Goal: Task Accomplishment & Management: Use online tool/utility

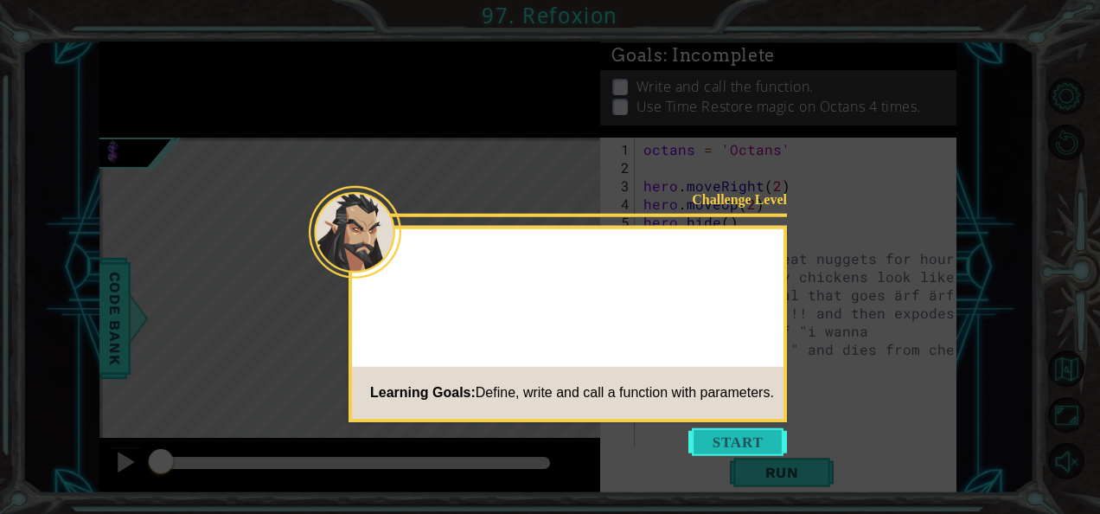
click at [739, 448] on button "Start" at bounding box center [737, 442] width 99 height 28
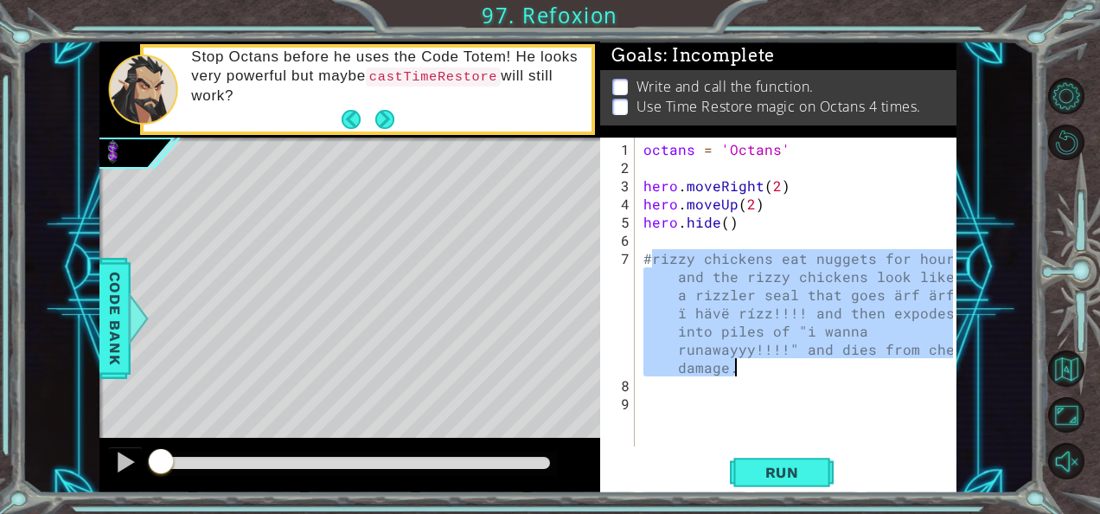
drag, startPoint x: 651, startPoint y: 258, endPoint x: 876, endPoint y: 371, distance: 251.8
click at [876, 371] on div "octans = 'Octans' hero . moveRight ( 2 ) hero . moveUp ( 2 ) hero . hide ( ) #r…" at bounding box center [801, 312] width 322 height 345
type textarea "#rizzy chickens eat nuggets for hours and the rizzy chickens look like a rizzle…"
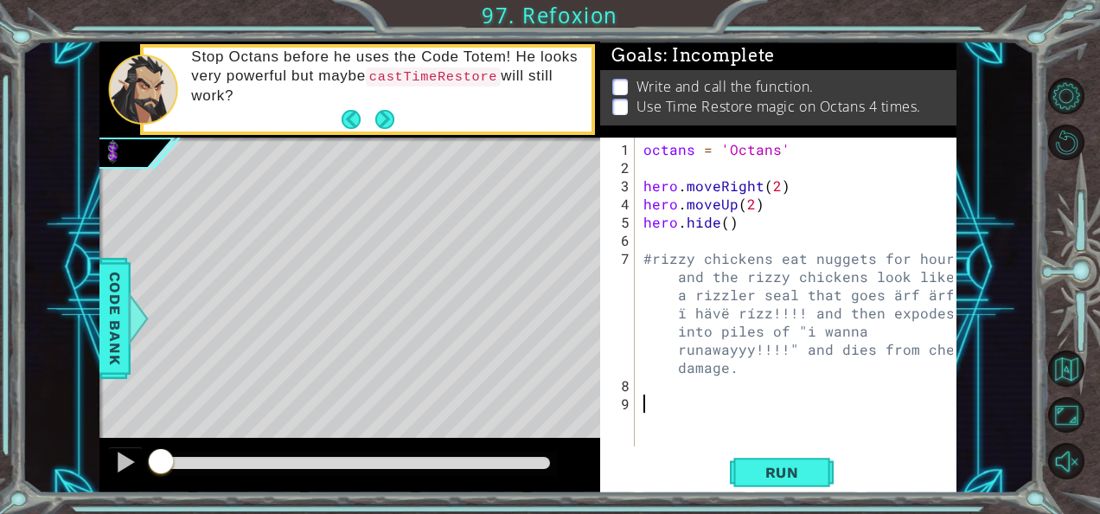
click at [751, 408] on div "octans = 'Octans' hero . moveRight ( 2 ) hero . moveUp ( 2 ) hero . hide ( ) #r…" at bounding box center [801, 312] width 322 height 345
paste textarea "rizzy chickens eat nuggets for hours and the rizzy chickens look like a rizzler…"
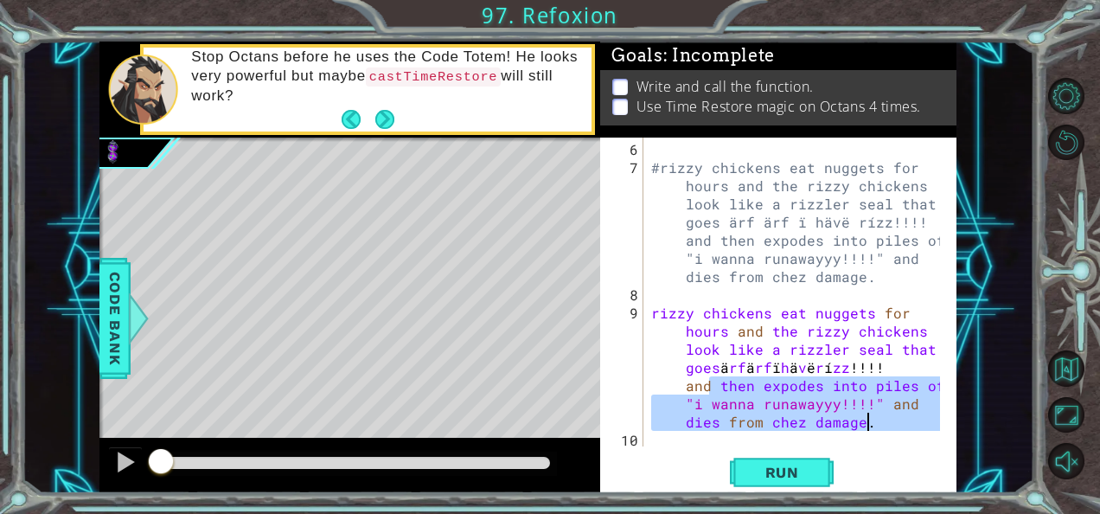
click at [712, 380] on div "#rizzy chickens eat nuggets for hours and the rizzy chickens look like a rizzle…" at bounding box center [798, 312] width 301 height 345
click at [704, 380] on div "#rizzy chickens eat nuggets for hours and the rizzy chickens look like a rizzle…" at bounding box center [798, 312] width 301 height 345
type textarea "rizzy chickens eat nuggets for hours and the rizzy chickens look like a rizzler…"
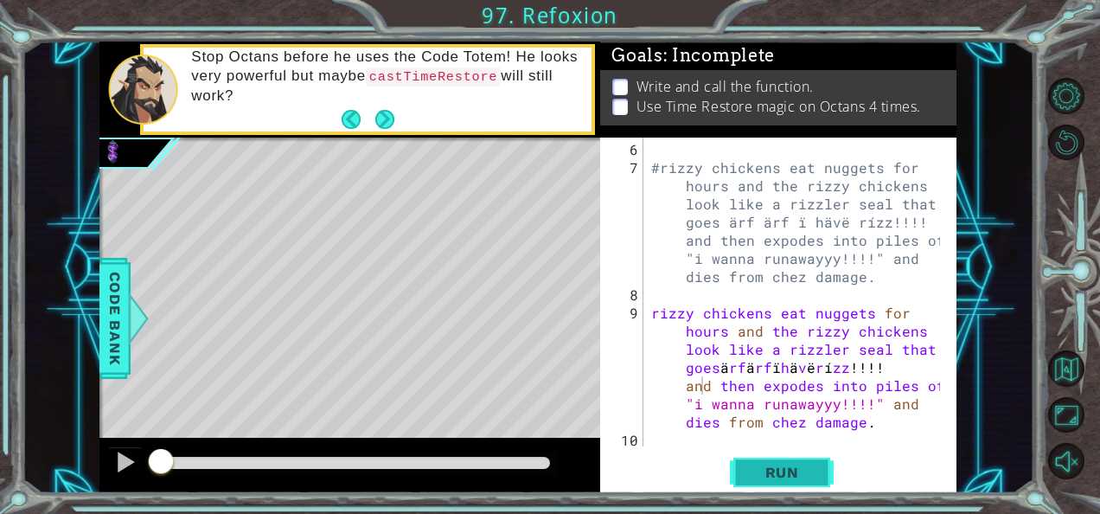
click at [781, 483] on button "Run" at bounding box center [782, 471] width 104 height 35
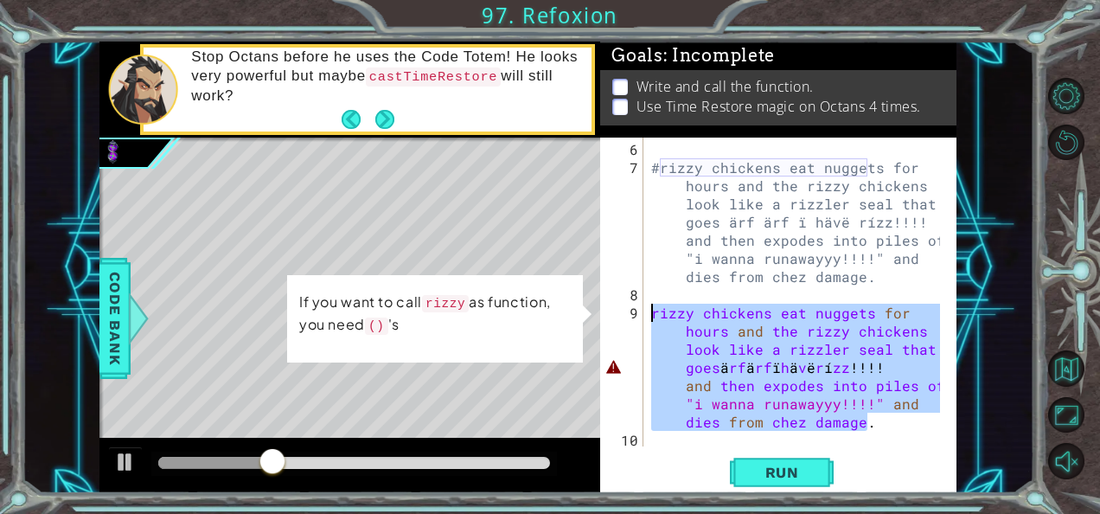
drag, startPoint x: 880, startPoint y: 427, endPoint x: 648, endPoint y: 313, distance: 259.1
click at [648, 313] on div "#rizzy chickens eat nuggets for hours and the rizzy chickens look like a rizzle…" at bounding box center [798, 312] width 301 height 345
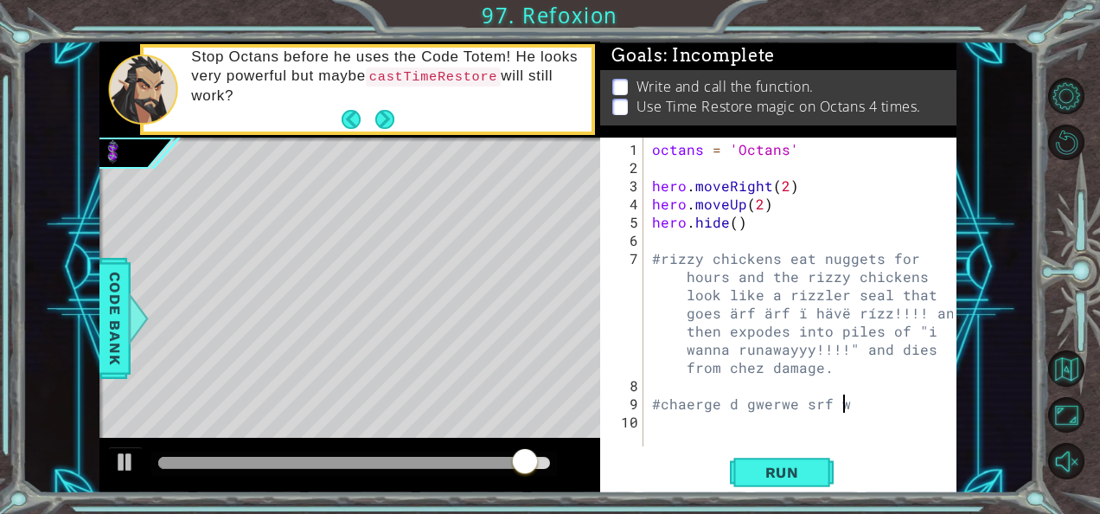
scroll to position [0, 10]
click at [766, 488] on button "Run" at bounding box center [782, 471] width 104 height 35
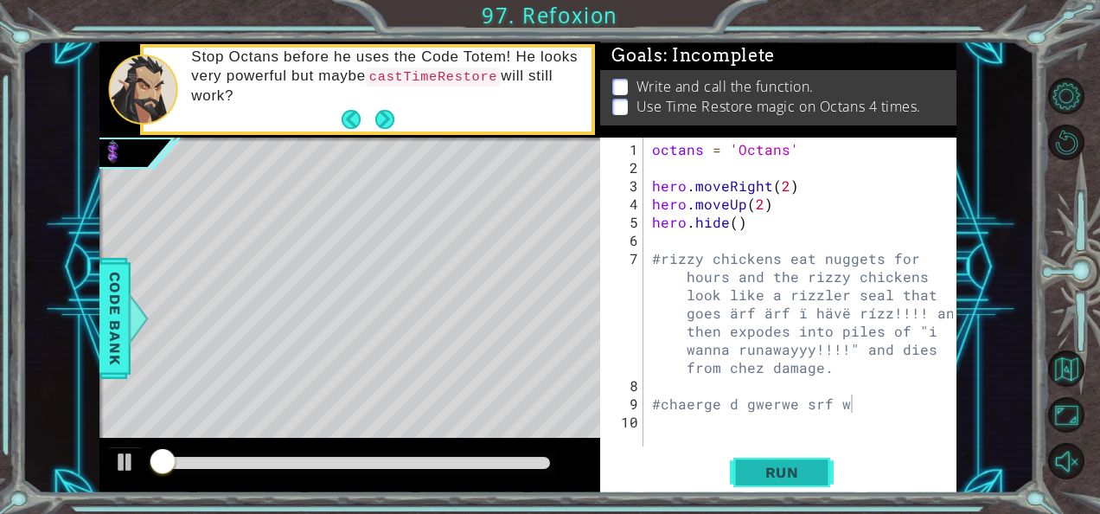
click at [765, 481] on button "Run" at bounding box center [782, 471] width 104 height 35
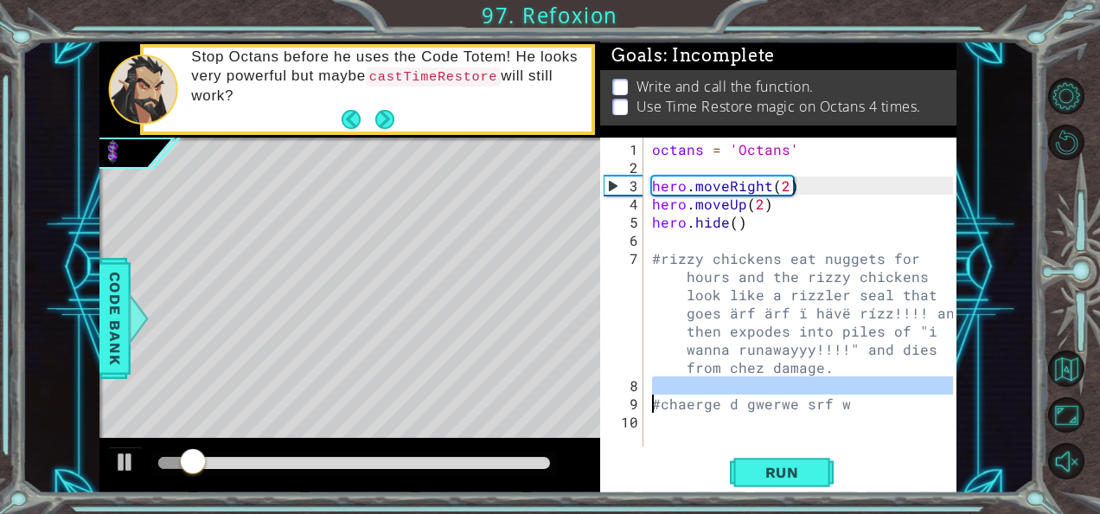
drag, startPoint x: 893, startPoint y: 387, endPoint x: 649, endPoint y: 403, distance: 244.4
click at [649, 403] on div "octans = 'Octans' hero . moveRight ( 2 ) hero . moveUp ( 2 ) hero . hide ( ) #r…" at bounding box center [805, 312] width 313 height 345
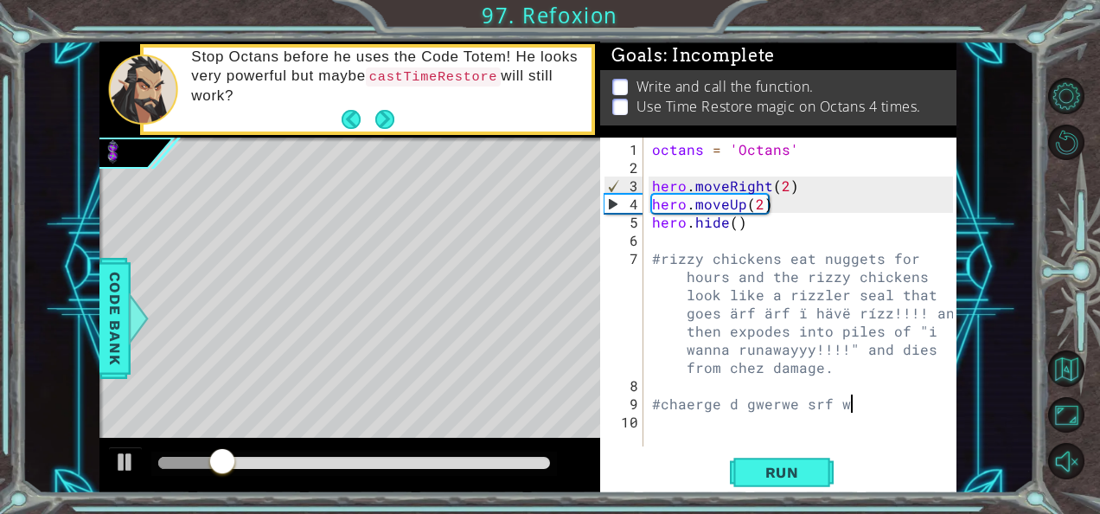
drag, startPoint x: 894, startPoint y: 401, endPoint x: 764, endPoint y: 441, distance: 136.5
click at [848, 410] on div "octans = 'Octans' hero . moveRight ( 2 ) hero . moveUp ( 2 ) hero . hide ( ) #r…" at bounding box center [805, 312] width 313 height 345
type textarea "#chaerge d gwerwe srf w"
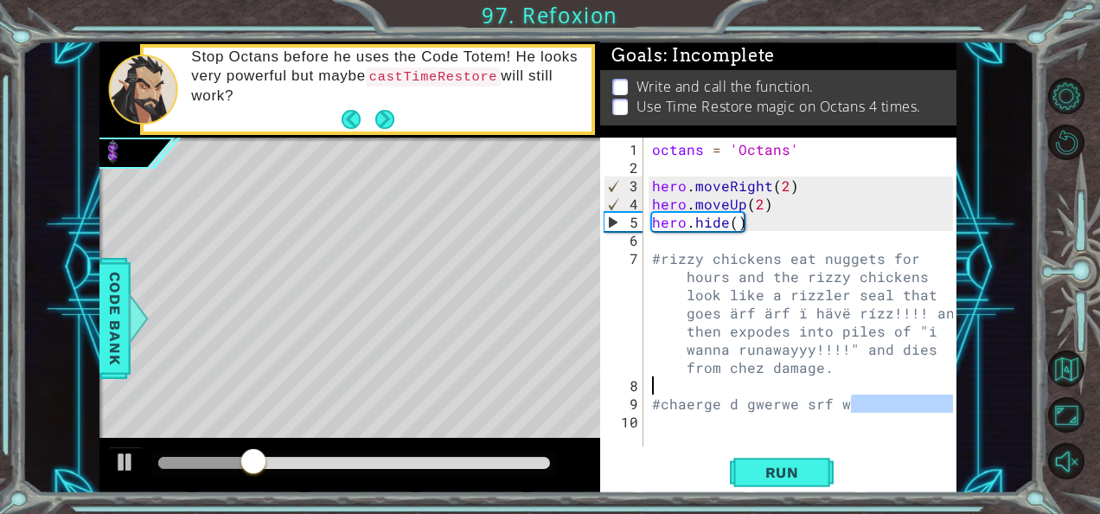
type textarea "#chaerge d gwerwe srf w"
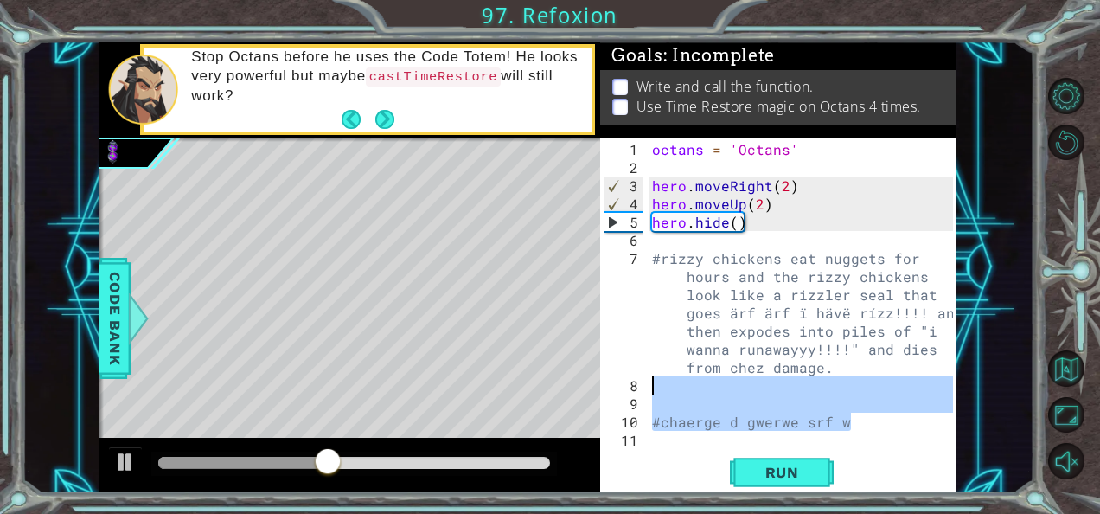
drag, startPoint x: 842, startPoint y: 412, endPoint x: 602, endPoint y: 386, distance: 241.8
click at [602, 386] on div "#chaerge d gwerwe srf w 1 2 3 4 5 6 7 8 9 10 11 octans = 'Octans' hero . moveRi…" at bounding box center [776, 291] width 353 height 309
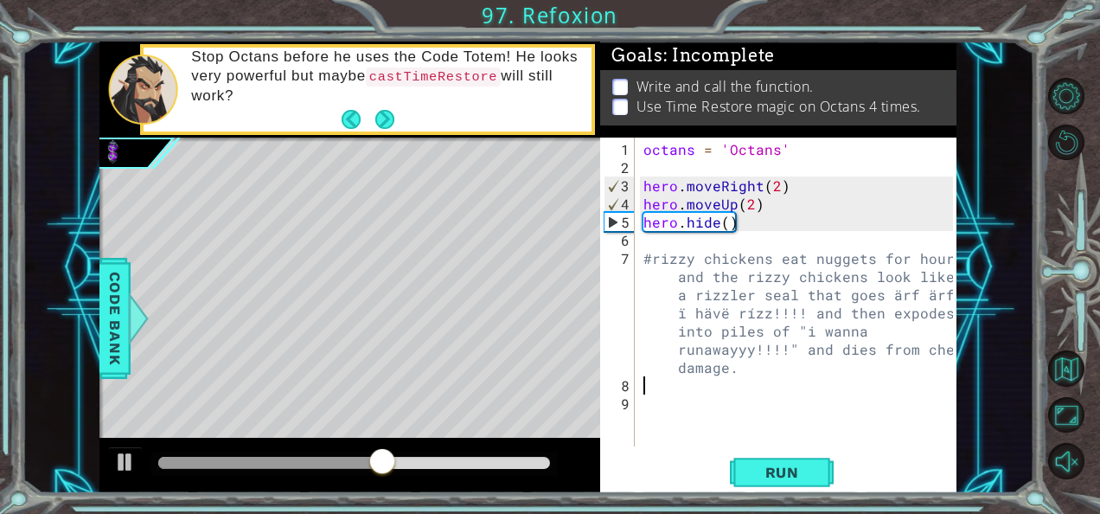
type textarea "#rizzy chickens eat nuggets for hours and the rizzy chickens look like a rizzle…"
click at [682, 388] on div "octans = 'Octans' hero . moveRight ( 2 ) hero . moveUp ( 2 ) hero . hide ( ) #r…" at bounding box center [801, 312] width 322 height 345
type textarea "#rizzy chickens eat nuggets for hours and the rizzy chickens look like a rizzle…"
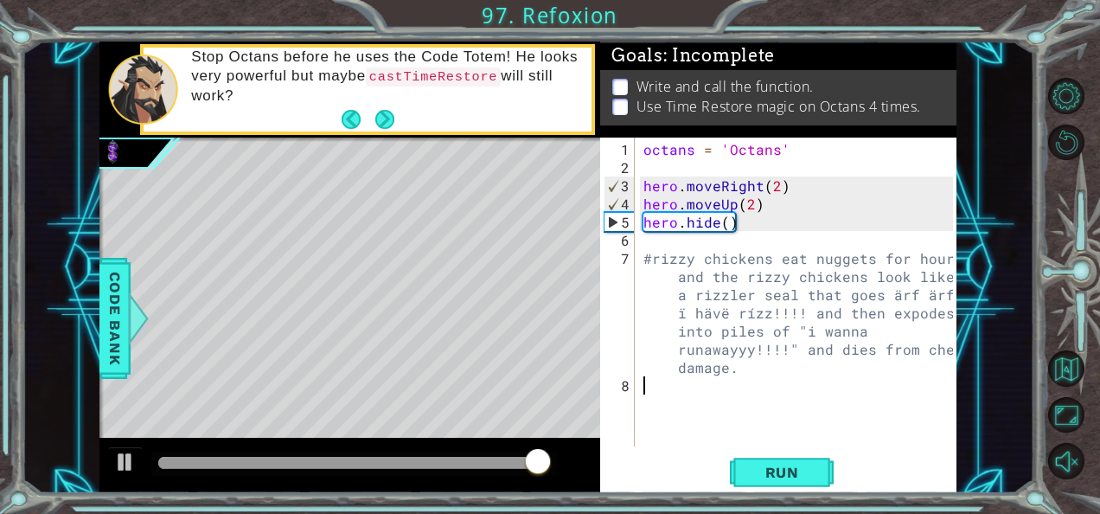
click at [682, 388] on div "octans = 'Octans' hero . moveRight ( 2 ) hero . moveUp ( 2 ) hero . hide ( ) #r…" at bounding box center [801, 312] width 322 height 345
click at [688, 235] on div "octans = 'Octans' hero . moveRight ( 2 ) hero . moveUp ( 2 ) hero . hide ( ) #r…" at bounding box center [801, 312] width 322 height 345
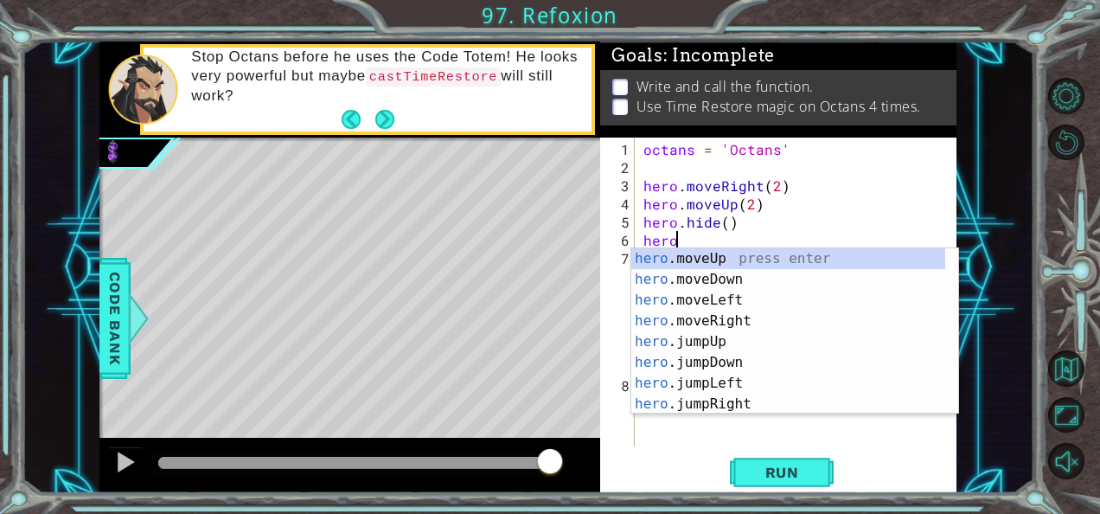
scroll to position [0, 1]
type textarea "h"
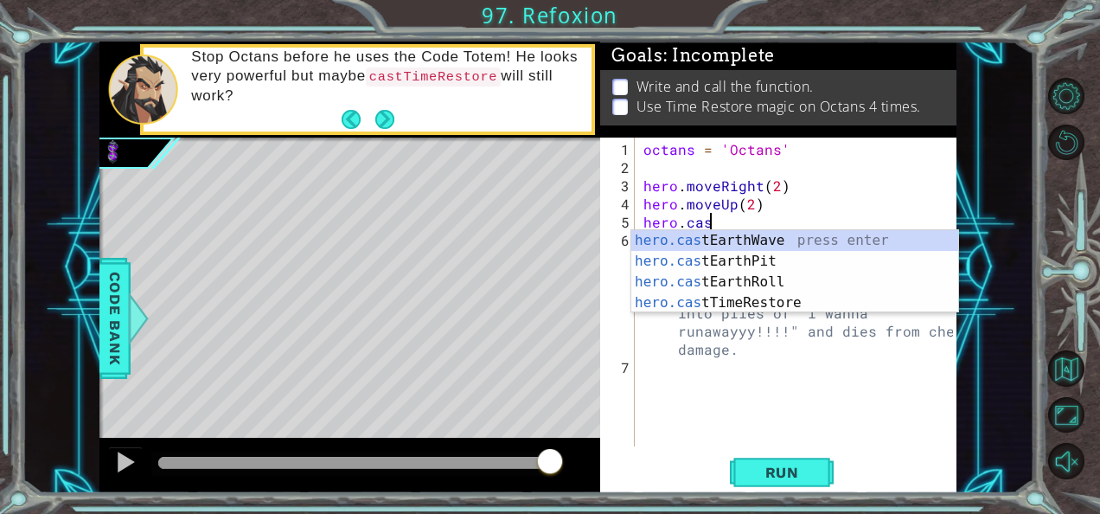
scroll to position [0, 3]
click at [702, 299] on div "hero.cas tEarthWave press enter hero.cas tEarthPit press enter hero.cas tEarthR…" at bounding box center [795, 292] width 328 height 125
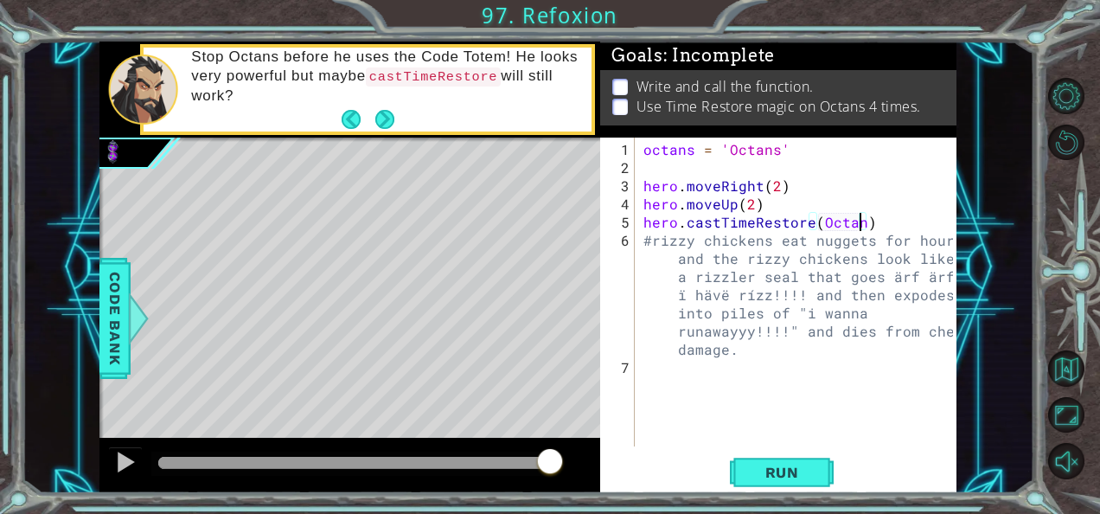
scroll to position [0, 14]
click at [757, 189] on div "octans = 'Octans' hero . moveRight ( 2 ) hero . moveUp ( 2 ) hero . castTimeRes…" at bounding box center [801, 312] width 322 height 345
click at [783, 340] on div "octans = 'Octans' hero . moveRight ( 2 ) hero . moveUp ( 2 ) hero . castTimeRes…" at bounding box center [801, 312] width 322 height 345
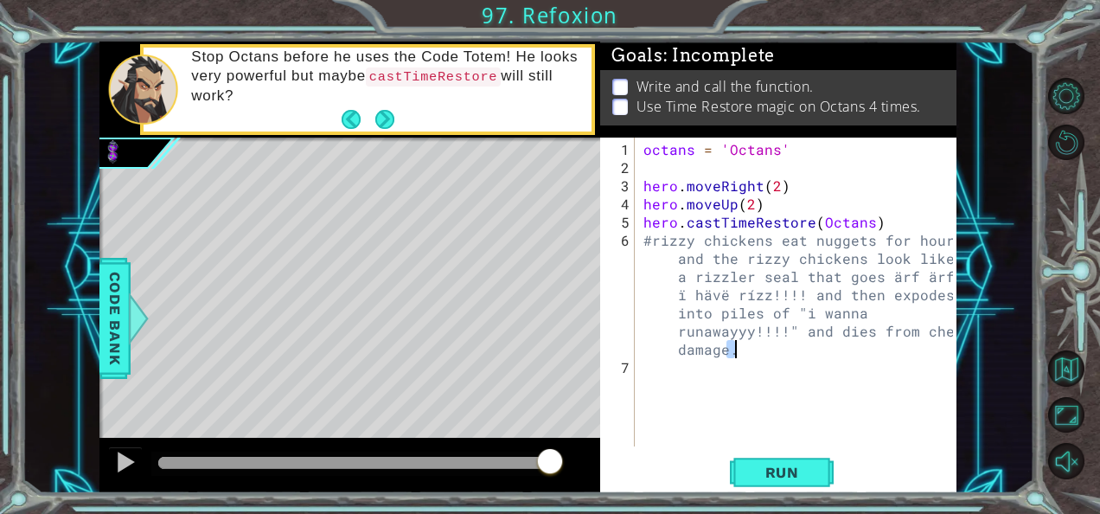
click at [783, 340] on div "octans = 'Octans' hero . moveRight ( 2 ) hero . moveUp ( 2 ) hero . castTimeRes…" at bounding box center [796, 291] width 313 height 309
click at [783, 340] on div "octans = 'Octans' hero . moveRight ( 2 ) hero . moveUp ( 2 ) hero . castTimeRes…" at bounding box center [801, 312] width 322 height 345
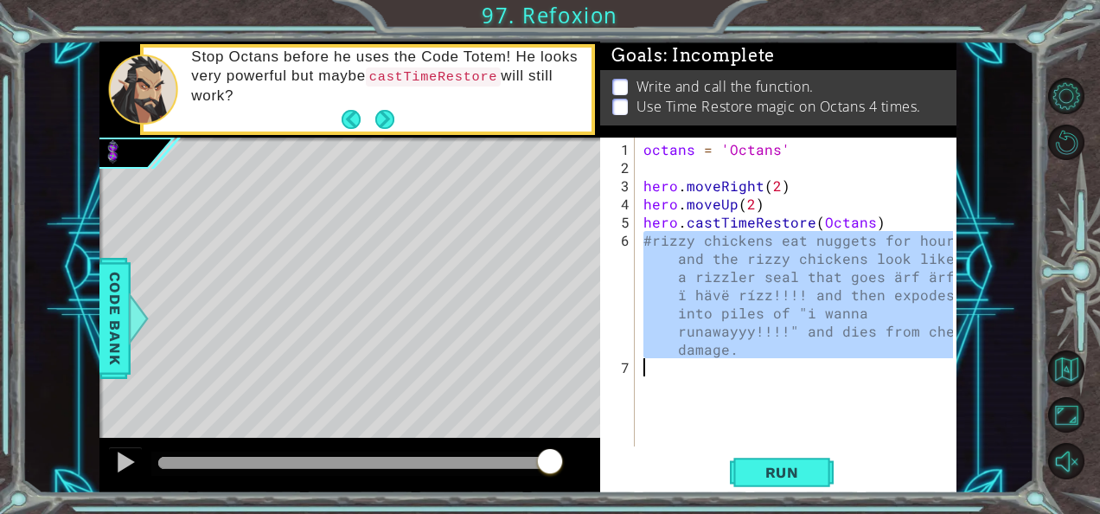
click at [783, 340] on div "octans = 'Octans' hero . moveRight ( 2 ) hero . moveUp ( 2 ) hero . castTimeRes…" at bounding box center [801, 312] width 322 height 345
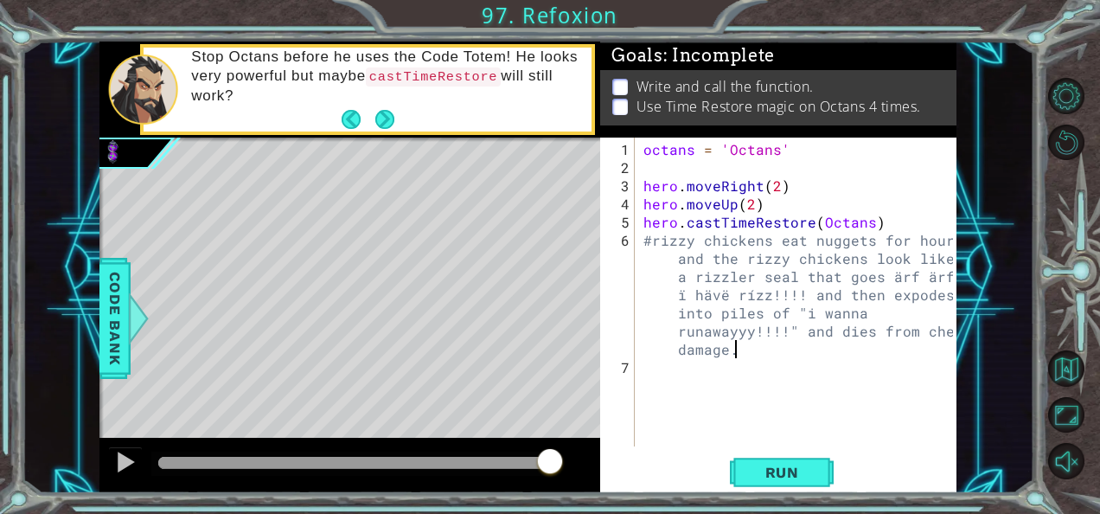
click at [783, 340] on div "octans = 'Octans' hero . moveRight ( 2 ) hero . moveUp ( 2 ) hero . castTimeRes…" at bounding box center [801, 312] width 322 height 345
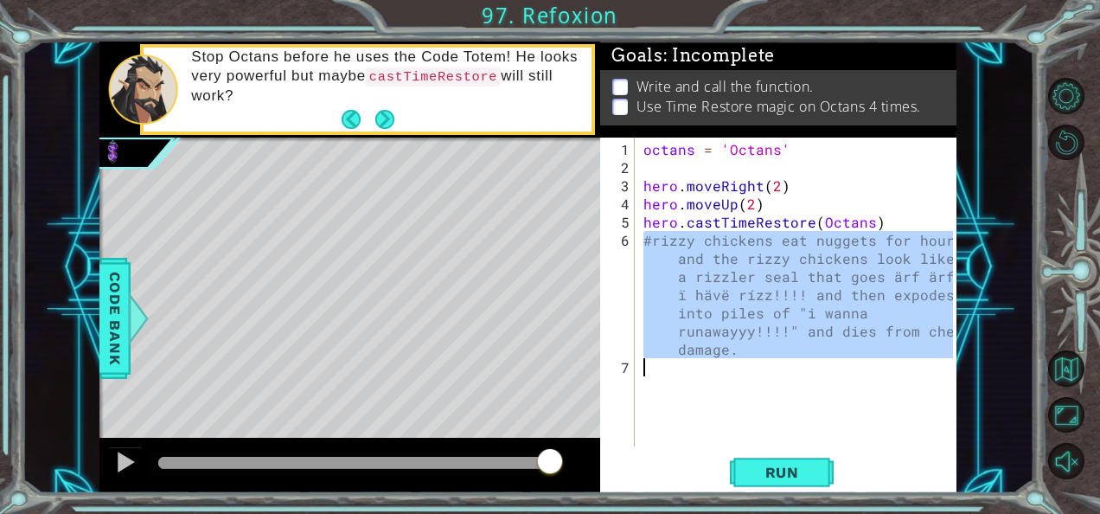
click at [783, 340] on div "octans = 'Octans' hero . moveRight ( 2 ) hero . moveUp ( 2 ) hero . castTimeRes…" at bounding box center [801, 312] width 322 height 345
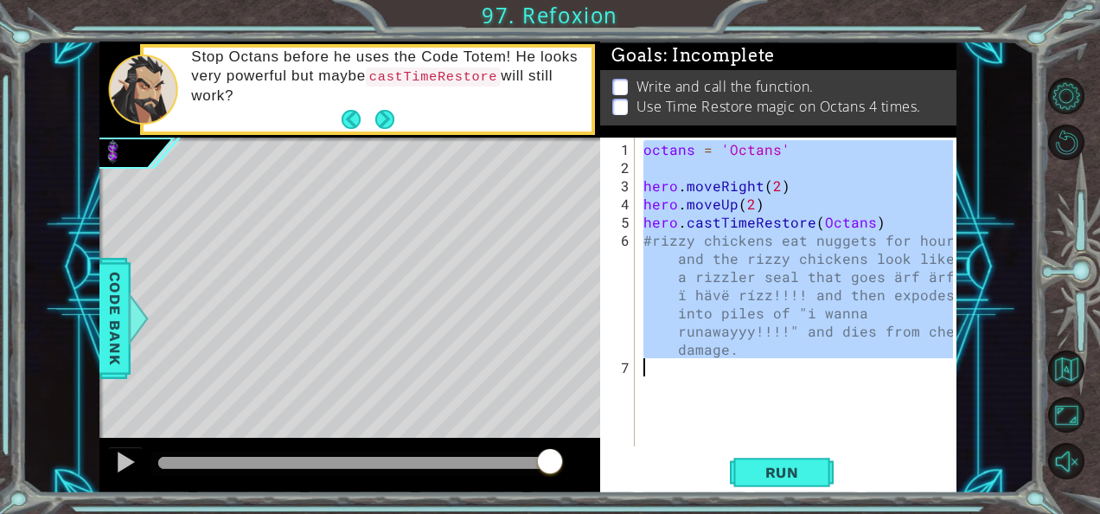
click at [783, 340] on div "octans = 'Octans' hero . moveRight ( 2 ) hero . moveUp ( 2 ) hero . castTimeRes…" at bounding box center [801, 312] width 322 height 345
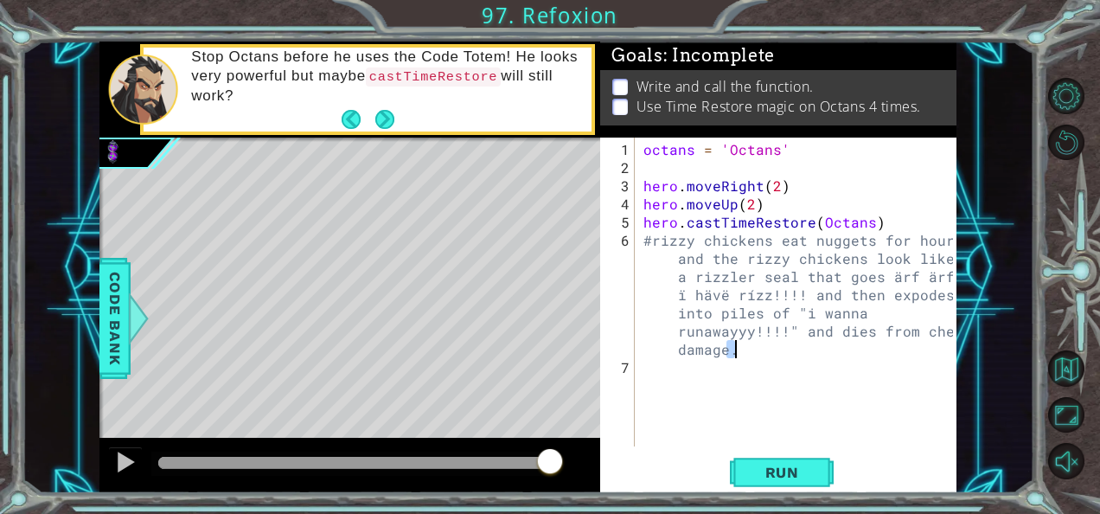
click at [783, 340] on div "octans = 'Octans' hero . moveRight ( 2 ) hero . moveUp ( 2 ) hero . castTimeRes…" at bounding box center [801, 312] width 322 height 345
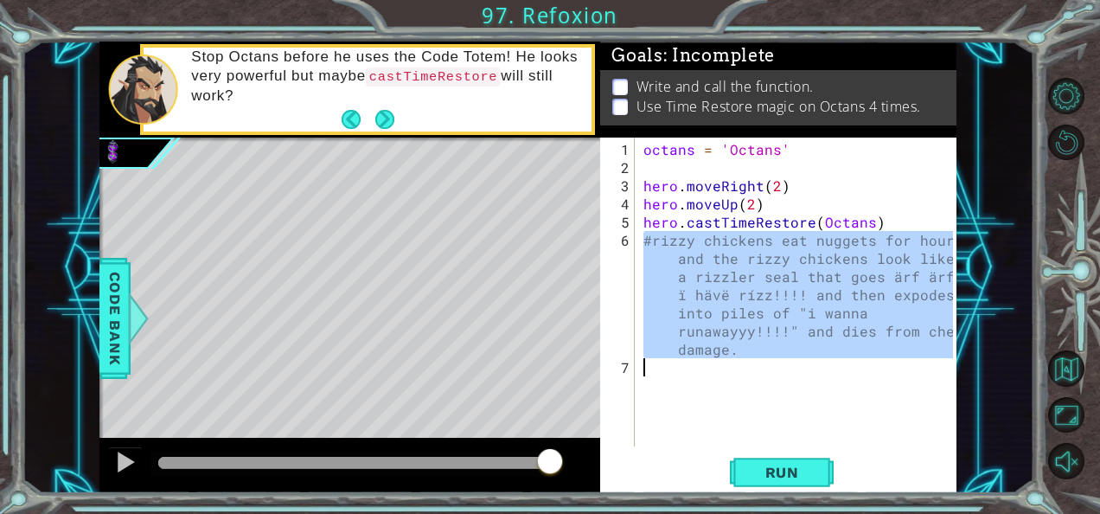
click at [783, 340] on div "octans = 'Octans' hero . moveRight ( 2 ) hero . moveUp ( 2 ) hero . castTimeRes…" at bounding box center [801, 312] width 322 height 345
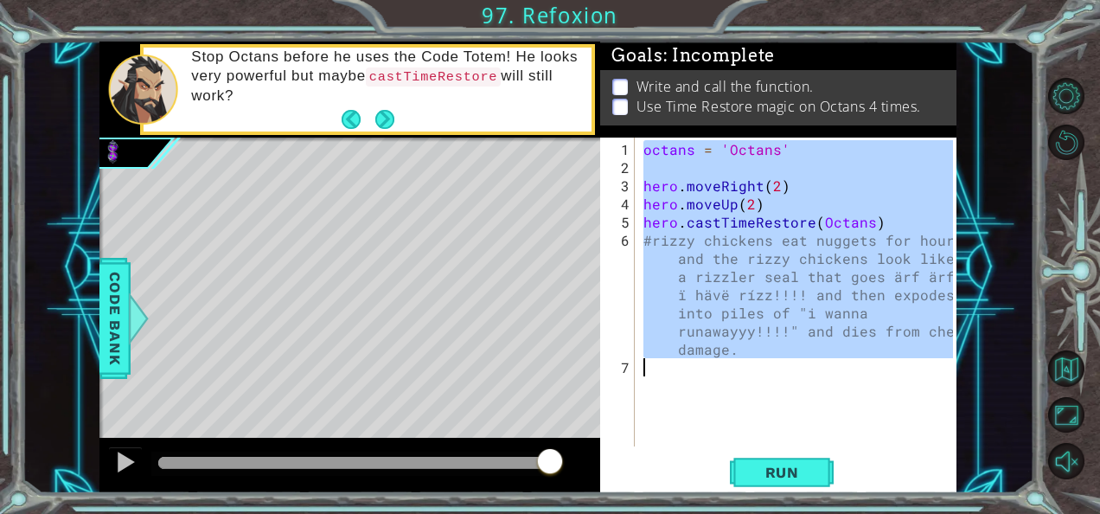
click at [783, 340] on div "octans = 'Octans' hero . moveRight ( 2 ) hero . moveUp ( 2 ) hero . castTimeRes…" at bounding box center [796, 291] width 313 height 309
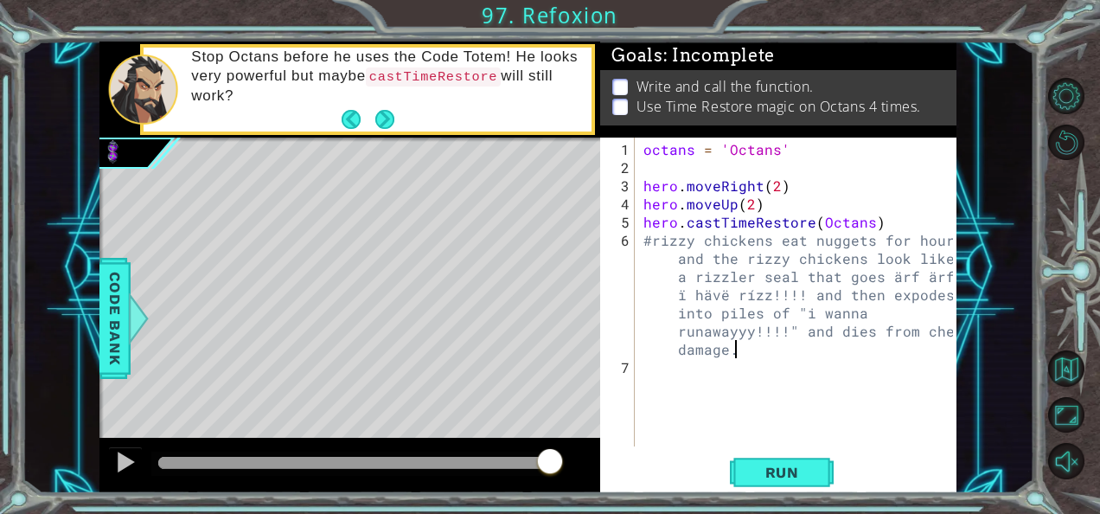
click at [783, 340] on div "octans = 'Octans' hero . moveRight ( 2 ) hero . moveUp ( 2 ) hero . castTimeRes…" at bounding box center [801, 312] width 322 height 345
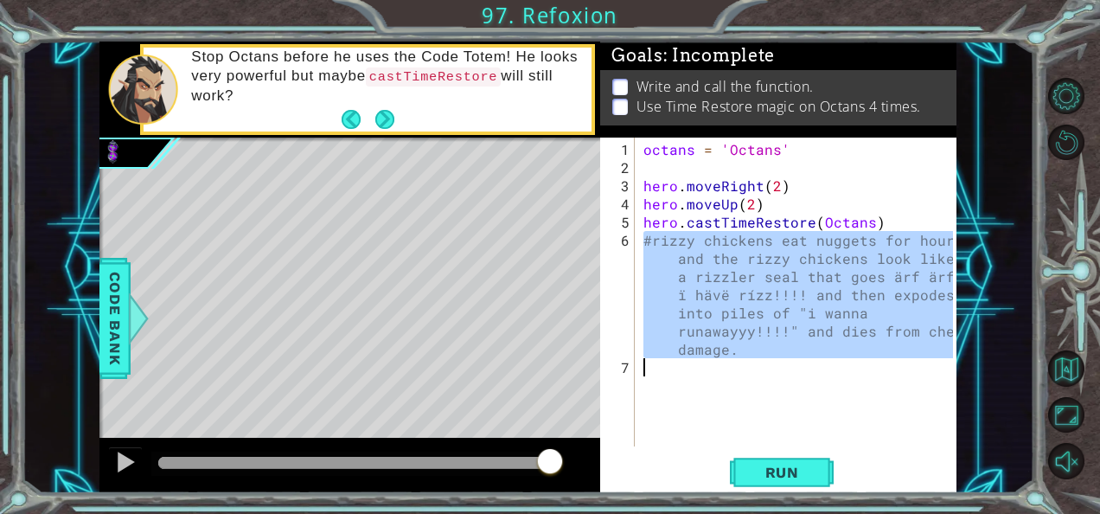
click at [783, 340] on div "octans = 'Octans' hero . moveRight ( 2 ) hero . moveUp ( 2 ) hero . castTimeRes…" at bounding box center [801, 312] width 322 height 345
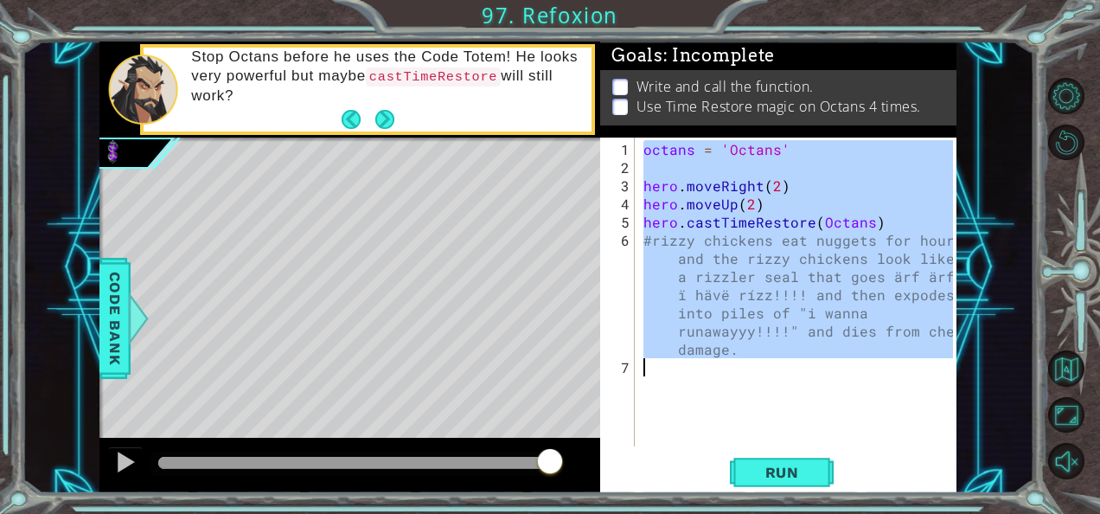
click at [783, 340] on div "octans = 'Octans' hero . moveRight ( 2 ) hero . moveUp ( 2 ) hero . castTimeRes…" at bounding box center [801, 312] width 322 height 345
type textarea "#rizzy chickens eat nuggets for hours and the rizzy chickens look like a rizzle…"
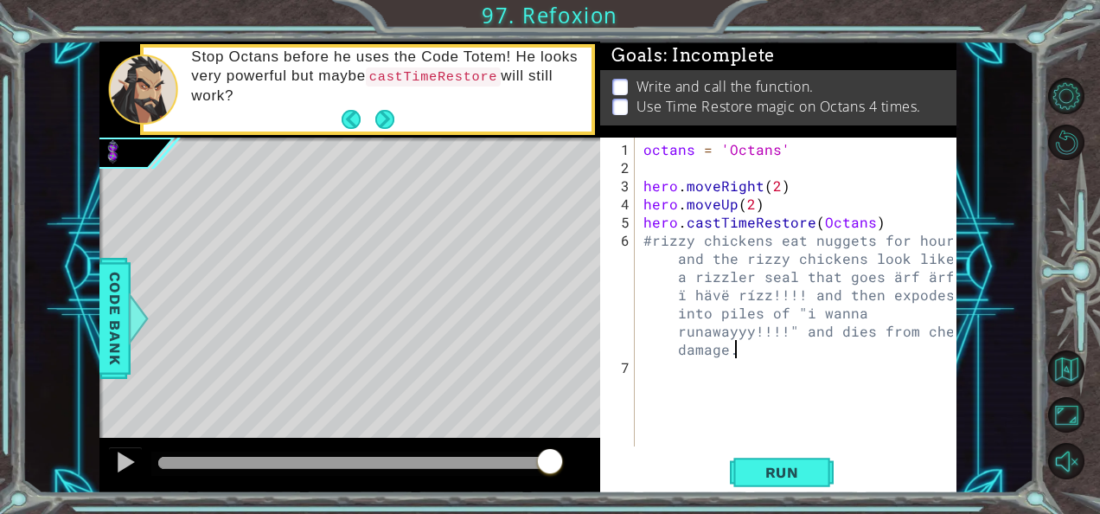
click at [728, 341] on div "octans = 'Octans' hero . moveRight ( 2 ) hero . moveUp ( 2 ) hero . castTimeRes…" at bounding box center [801, 312] width 322 height 345
click at [752, 342] on div "octans = 'Octans' hero . moveRight ( 2 ) hero . moveUp ( 2 ) hero . castTimeRes…" at bounding box center [801, 312] width 322 height 345
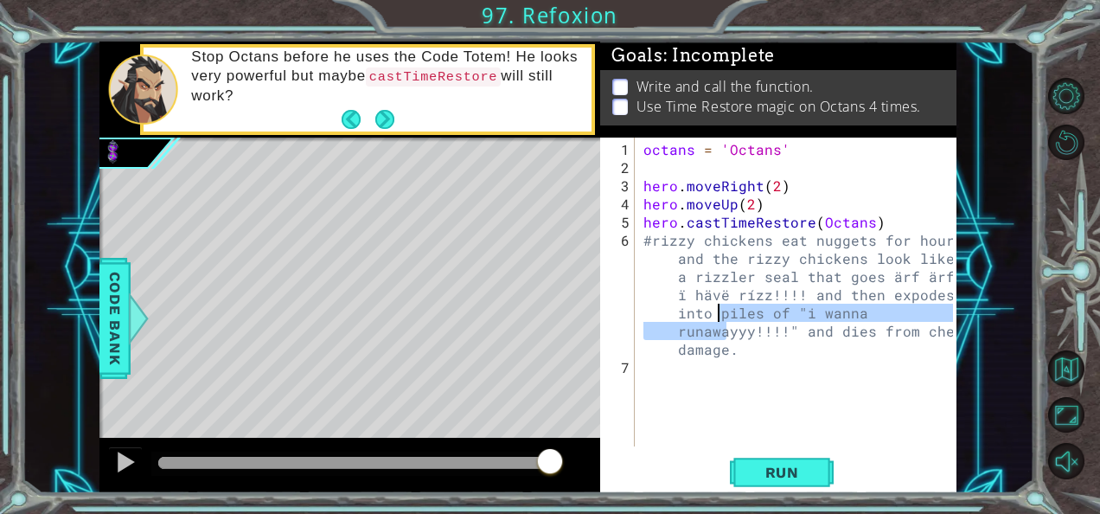
click at [719, 306] on div "octans = 'Octans' hero . moveRight ( 2 ) hero . moveUp ( 2 ) hero . castTimeRes…" at bounding box center [801, 312] width 322 height 345
click at [719, 306] on div "octans = 'Octans' hero . moveRight ( 2 ) hero . moveUp ( 2 ) hero . castTimeRes…" at bounding box center [796, 291] width 313 height 309
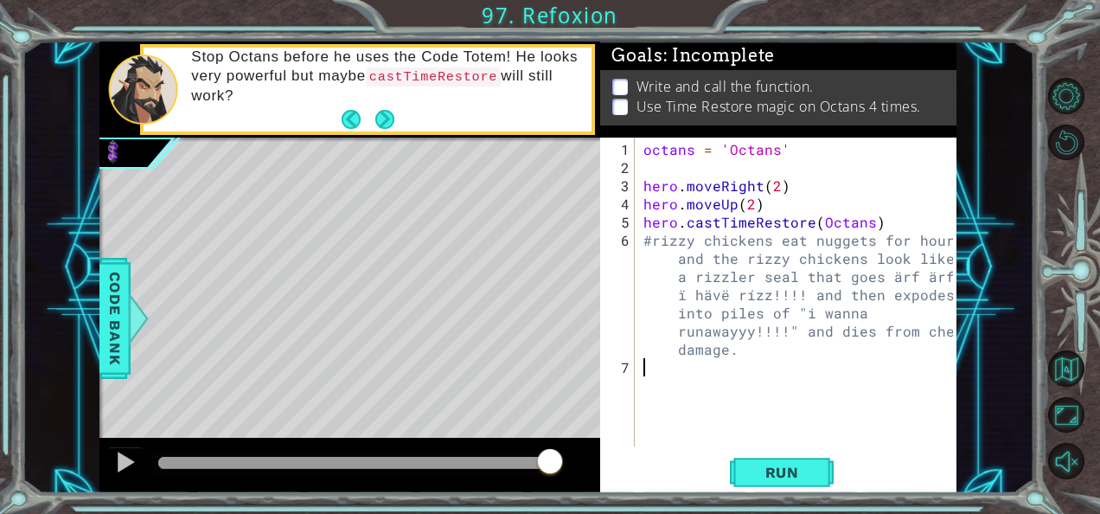
click at [772, 366] on div "octans = 'Octans' hero . moveRight ( 2 ) hero . moveUp ( 2 ) hero . castTimeRes…" at bounding box center [801, 312] width 322 height 345
click at [766, 350] on div "octans = 'Octans' hero . moveRight ( 2 ) hero . moveUp ( 2 ) hero . castTimeRes…" at bounding box center [801, 312] width 322 height 345
type textarea "#rizzy chickens eat nuggets for hours and the rizzy chickens look like a rizzle…"
